Goal: Task Accomplishment & Management: Manage account settings

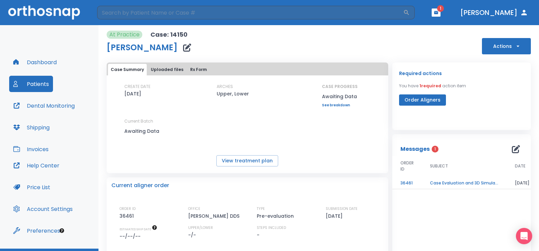
click at [438, 11] on icon "button" at bounding box center [435, 12] width 5 height 5
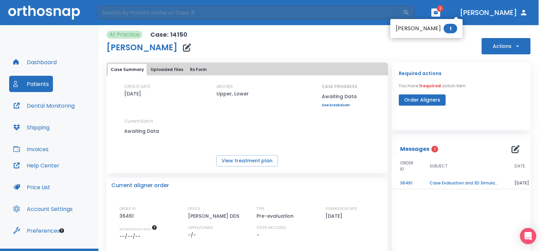
click at [424, 98] on div at bounding box center [271, 125] width 543 height 251
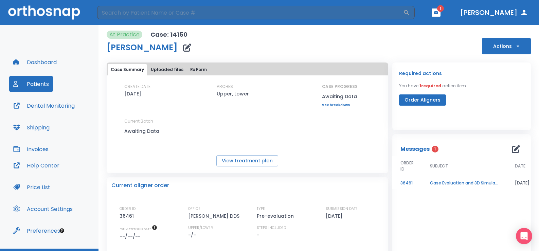
click at [431, 148] on span "1" at bounding box center [434, 149] width 7 height 7
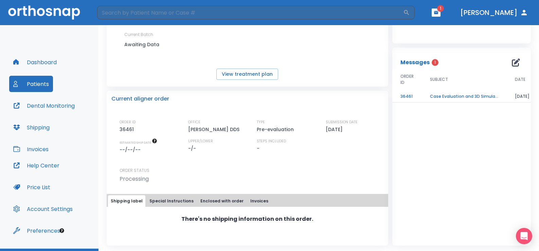
scroll to position [16, 0]
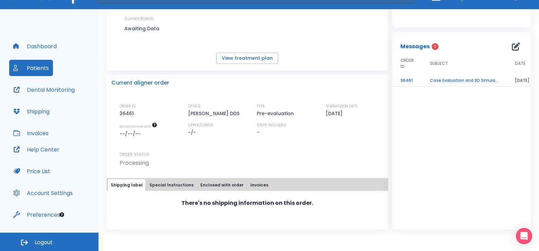
click at [165, 185] on button "Special Instructions" at bounding box center [172, 185] width 50 height 12
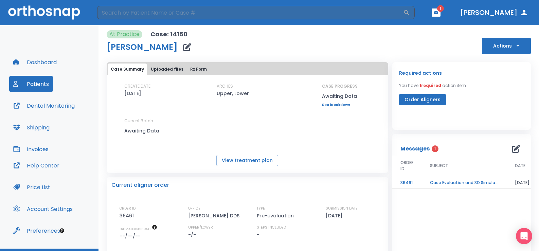
scroll to position [0, 0]
click at [248, 162] on button "View treatment plan" at bounding box center [247, 160] width 62 height 11
click at [248, 162] on div "View treatment plan" at bounding box center [247, 160] width 281 height 11
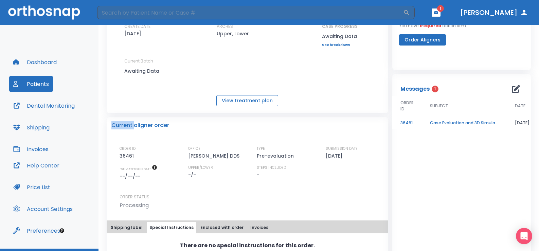
scroll to position [68, 0]
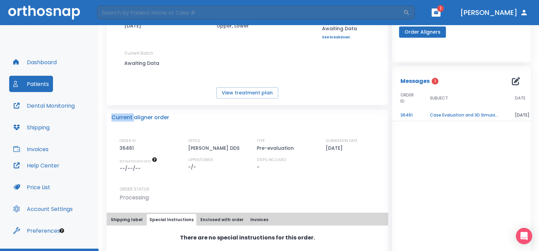
click at [37, 82] on button "Patients" at bounding box center [31, 84] width 44 height 16
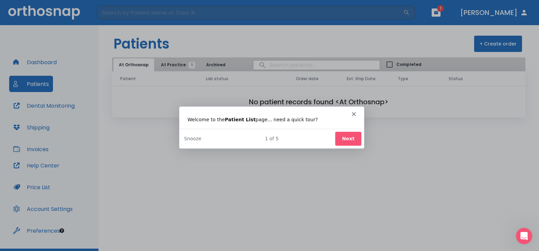
click at [349, 137] on button "Next" at bounding box center [347, 138] width 26 height 14
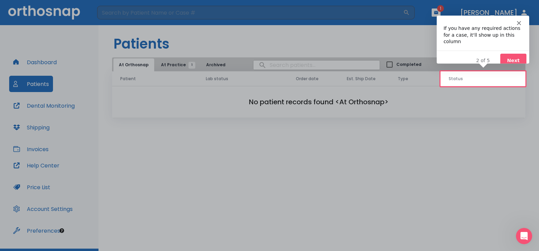
click at [125, 65] on div "Product tour overlay" at bounding box center [269, 125] width 539 height 251
